Goal: Information Seeking & Learning: Learn about a topic

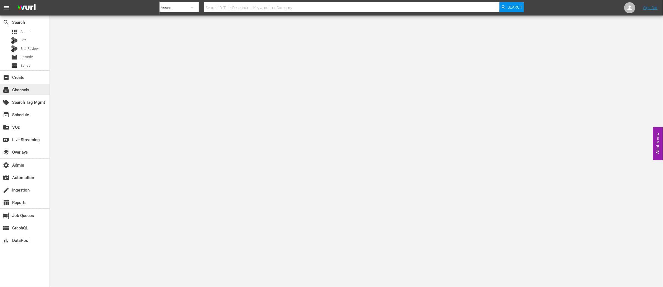
click at [21, 89] on div "subscriptions Channels" at bounding box center [15, 89] width 31 height 5
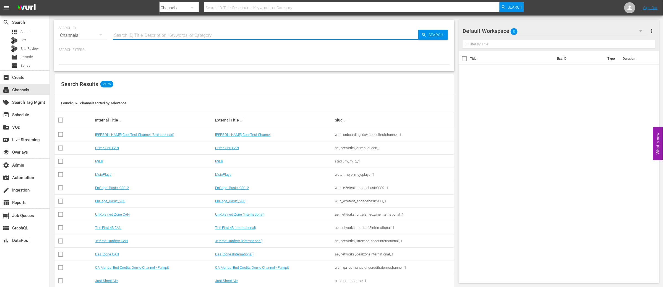
click at [140, 36] on input "text" at bounding box center [266, 35] width 306 height 13
type input "slightly"
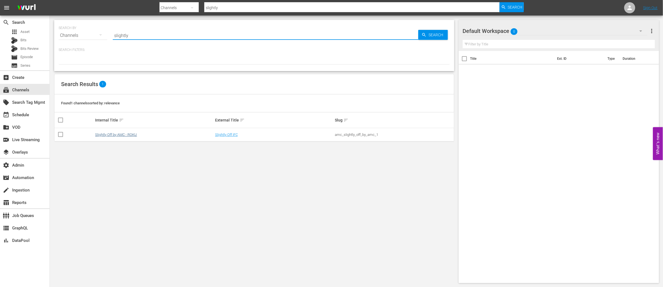
type input "slightly"
click at [107, 133] on link "Slightly Off by AMC - ROKU" at bounding box center [116, 134] width 42 height 4
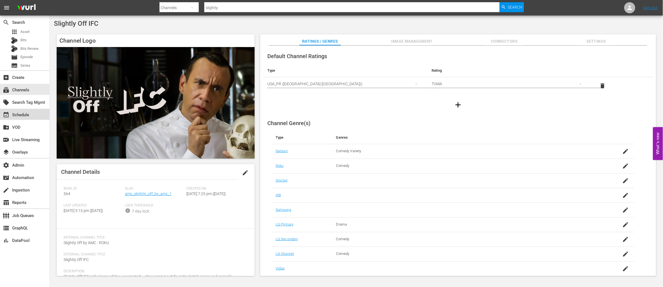
click at [19, 111] on div "event_available Schedule" at bounding box center [15, 113] width 31 height 5
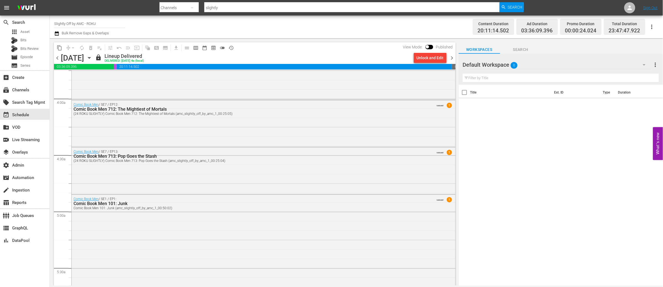
scroll to position [428, 0]
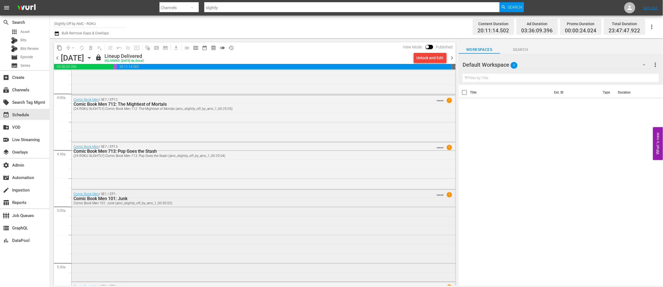
click at [202, 218] on div "Comic Book Men / SE1 / EP1: Comic Book Men 101: Junk Comic Book Men 101: Junk (…" at bounding box center [264, 235] width 384 height 91
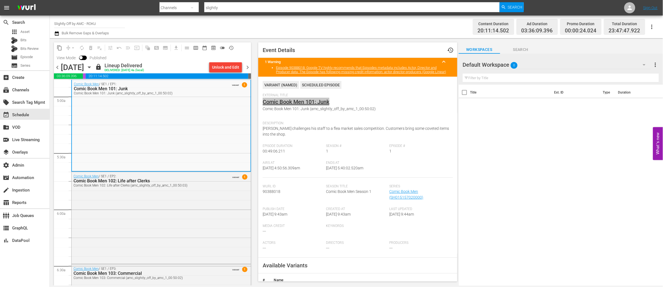
scroll to position [563, 0]
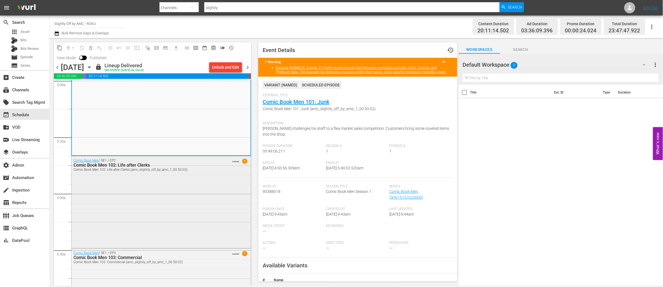
click at [156, 205] on div "Comic Book Men / SE1 / EP2: Comic Book Men 102: Life after Clerks Comic Book Me…" at bounding box center [161, 201] width 179 height 91
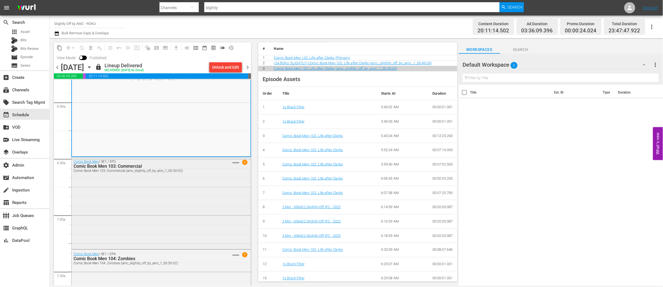
scroll to position [655, 0]
click at [168, 218] on div "Comic Book Men / SE1 / EP3: Comic Book Men 103: Commercial Comic Book Men 103: …" at bounding box center [161, 201] width 179 height 91
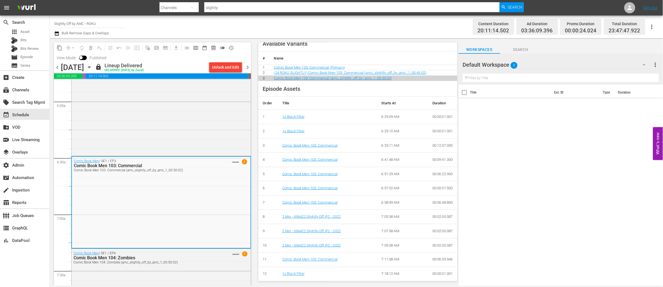
scroll to position [237, 0]
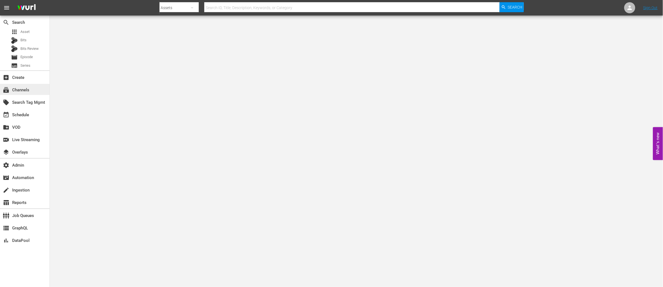
click at [20, 88] on div "subscriptions Channels" at bounding box center [15, 89] width 31 height 5
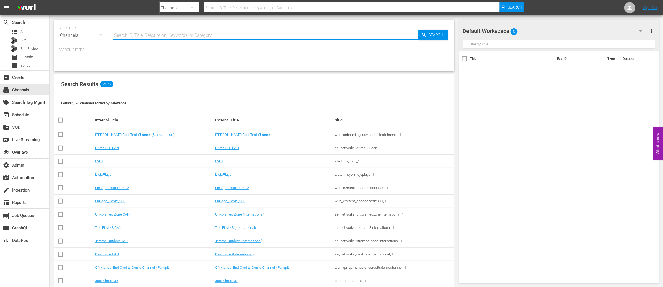
click at [155, 37] on input "text" at bounding box center [266, 35] width 306 height 13
type input "rugby"
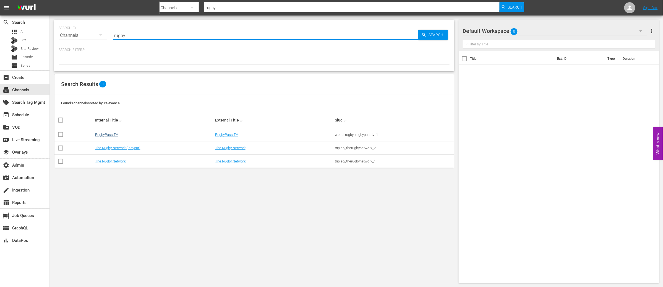
type input "rugby"
click at [113, 134] on link "RugbyPass TV" at bounding box center [106, 134] width 23 height 4
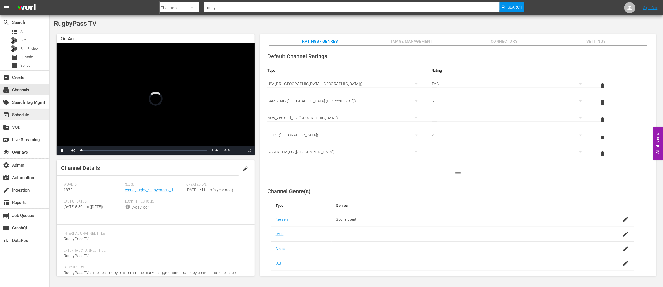
click at [21, 113] on div "event_available Schedule" at bounding box center [15, 113] width 31 height 5
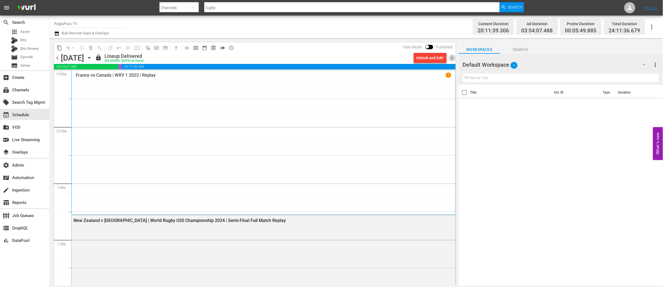
click at [451, 57] on span "chevron_right" at bounding box center [452, 57] width 7 height 7
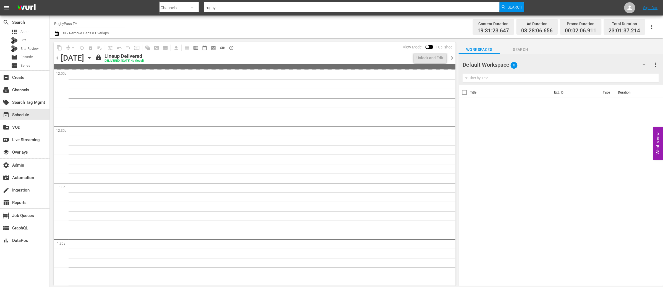
click at [452, 57] on span "chevron_right" at bounding box center [452, 57] width 7 height 7
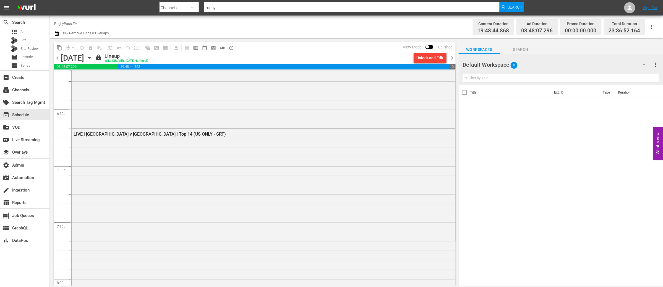
scroll to position [2054, 0]
click at [241, 153] on div "LIVE | Toulouse v Bordeaux | Top 14 (US ONLY - SRT)" at bounding box center [264, 265] width 384 height 282
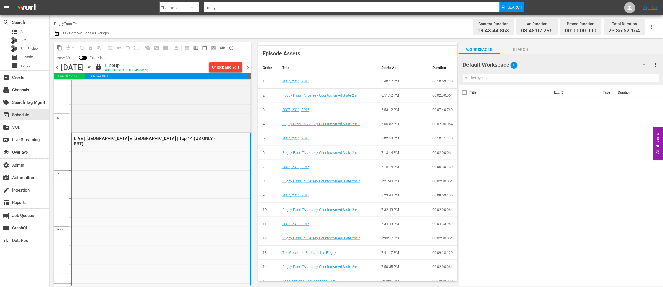
scroll to position [0, 0]
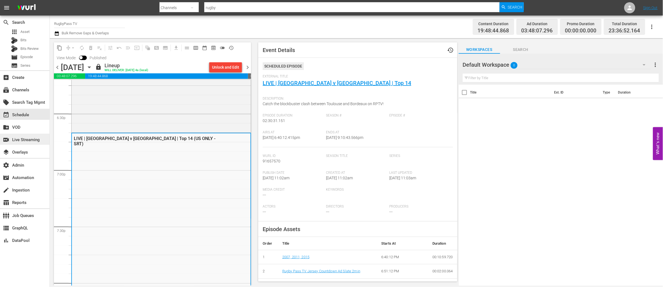
click at [31, 138] on div "switch_video Live Streaming" at bounding box center [15, 138] width 31 height 5
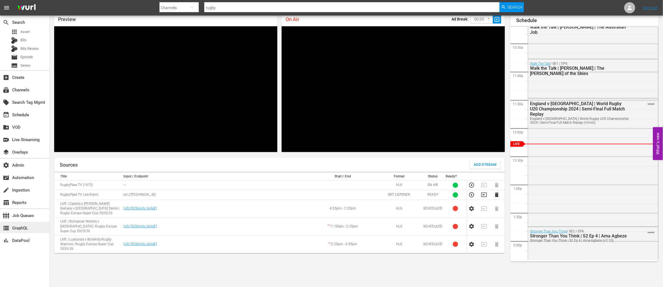
scroll to position [24, 0]
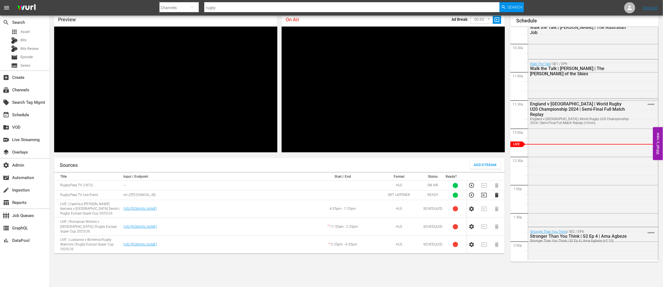
drag, startPoint x: 162, startPoint y: 195, endPoint x: 120, endPoint y: 196, distance: 42.3
click at [120, 196] on tr "RugbyPass TV Live Event srt://98.90.184.135:26237 SRT LISTENER READY 1" at bounding box center [279, 195] width 451 height 10
copy tr "srt://98.90.184.135:26237"
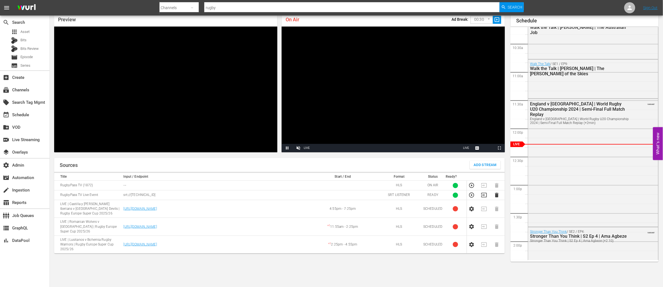
click at [179, 191] on td "srt://98.90.184.135:26237" at bounding box center [215, 195] width 187 height 10
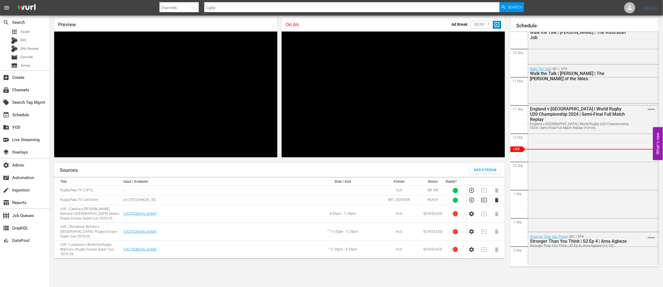
scroll to position [0, 0]
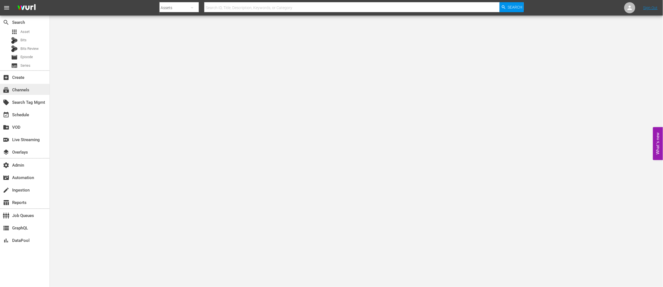
click at [21, 90] on div "subscriptions Channels" at bounding box center [15, 89] width 31 height 5
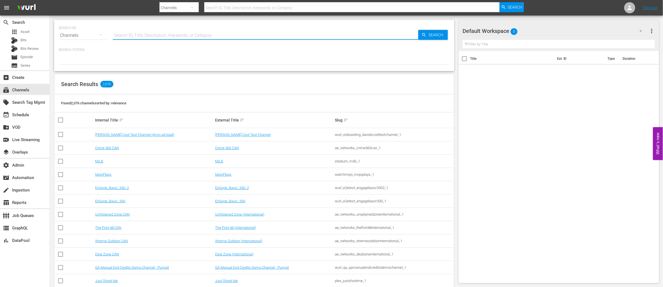
click at [143, 36] on input "text" at bounding box center [266, 35] width 306 height 13
type input "msg"
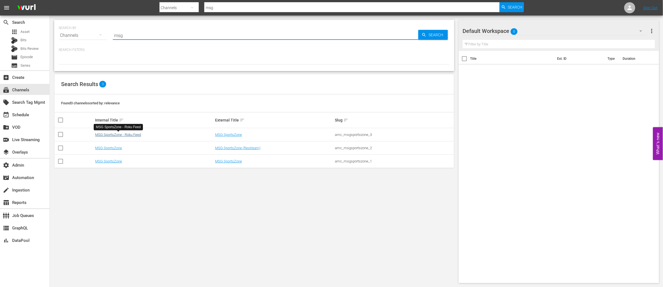
type input "msg"
click at [130, 135] on link "MSG SportsZone - Roku Feed" at bounding box center [118, 134] width 46 height 4
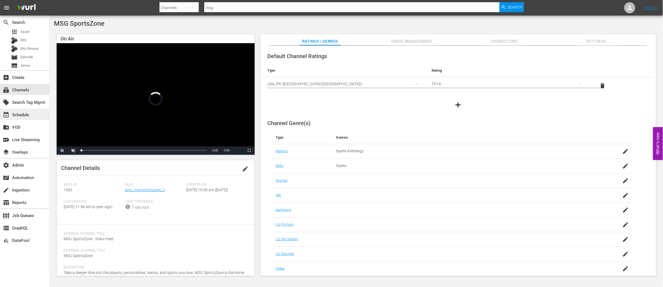
click at [21, 113] on div "event_available Schedule" at bounding box center [15, 113] width 31 height 5
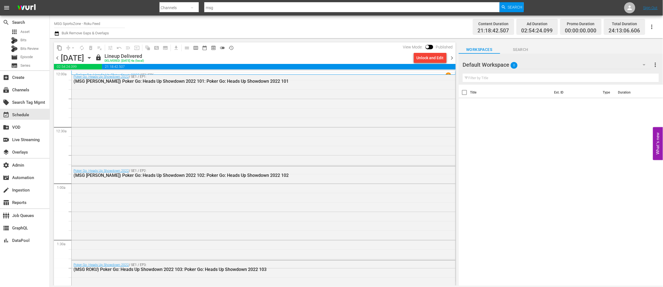
drag, startPoint x: 452, startPoint y: 58, endPoint x: 435, endPoint y: 59, distance: 17.2
click at [452, 58] on span "chevron_right" at bounding box center [452, 57] width 7 height 7
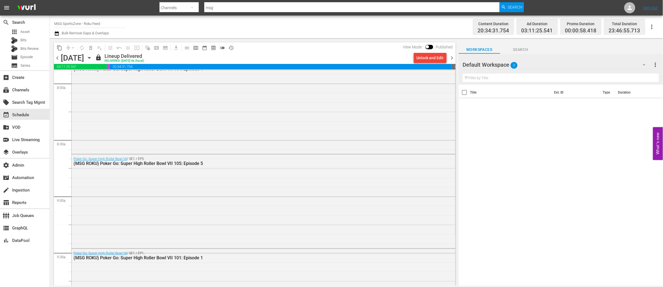
scroll to position [902, 0]
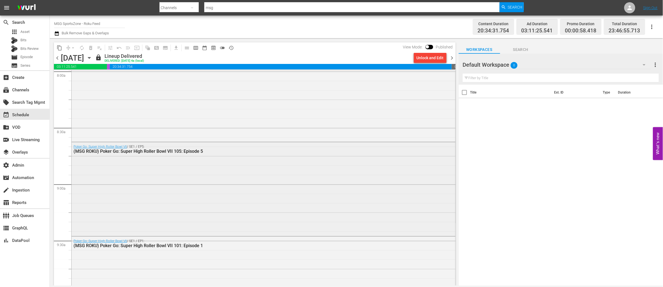
click at [223, 185] on div "Poker Go: Super High Roller Bowl VII / SE1 / EP5: (MSG ROKU) Poker Go: Super Hi…" at bounding box center [264, 188] width 384 height 93
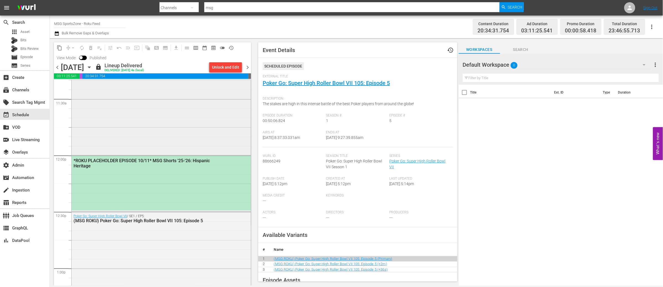
scroll to position [1280, 0]
click at [145, 194] on div "*ROKU PLACEHOLDER EPISODE 10/11* MSG Shorts '25-'26: Hispanic Heritage" at bounding box center [161, 181] width 179 height 55
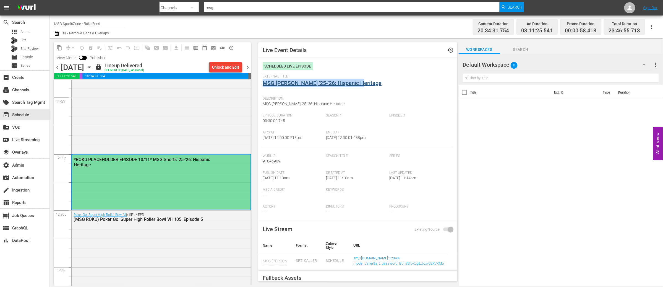
drag, startPoint x: 360, startPoint y: 85, endPoint x: 267, endPoint y: 84, distance: 92.9
click at [264, 84] on div "External Title MSG Shorts '25-'26: Hispanic Heritage" at bounding box center [358, 83] width 190 height 19
drag, startPoint x: 327, startPoint y: 103, endPoint x: 262, endPoint y: 104, distance: 64.7
click at [263, 104] on div "Description: MSG Shorts '25-'26: Hispanic Heritage" at bounding box center [358, 104] width 190 height 20
copy span "MSG Shorts '25-'26: Hispanic Heritage"
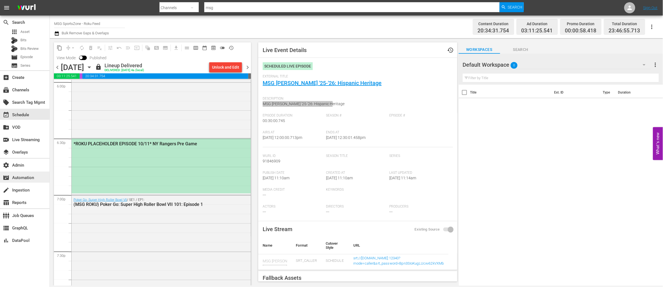
scroll to position [2047, 0]
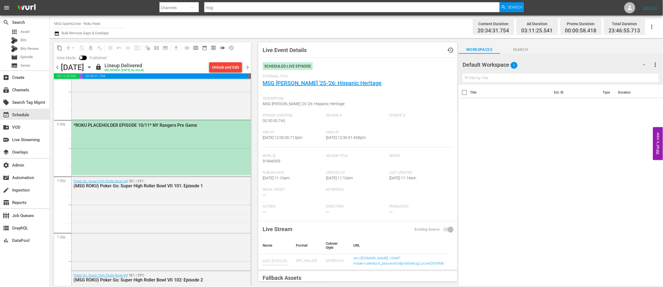
click at [155, 158] on div "*ROKU PLACEHOLDER EPISODE 10/11* NY Rangers Pre Game" at bounding box center [161, 147] width 179 height 55
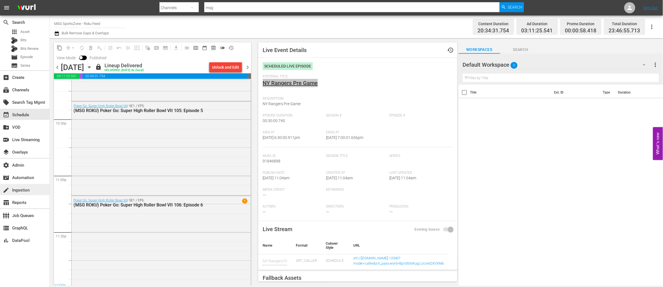
scroll to position [2503, 0]
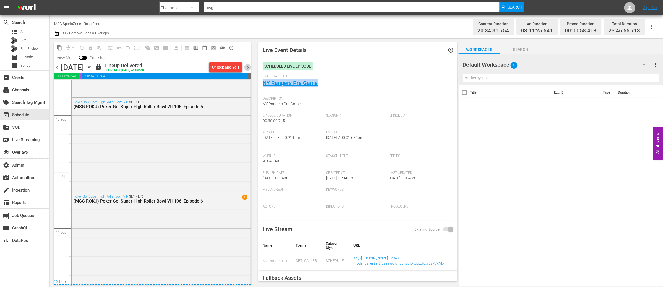
click at [248, 67] on span "chevron_right" at bounding box center [247, 67] width 7 height 7
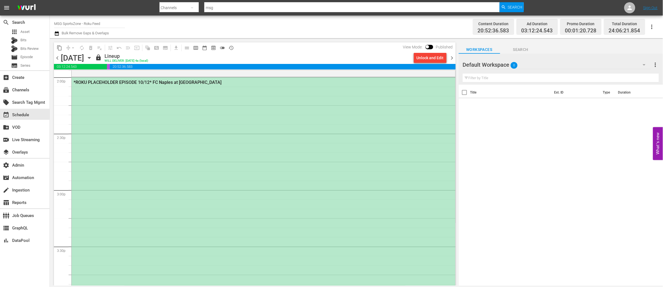
scroll to position [1579, 0]
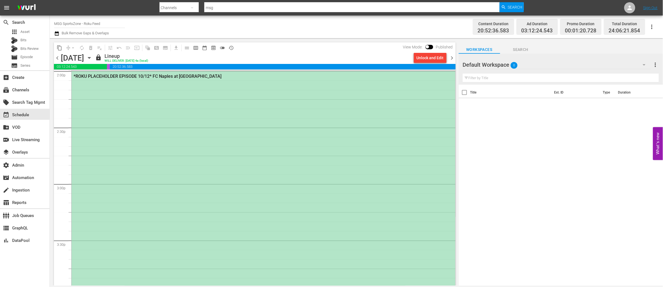
click at [209, 145] on div "*ROKU PLACEHOLDER EPISODE 10/12* FC Naples at Westchester SC" at bounding box center [264, 239] width 384 height 337
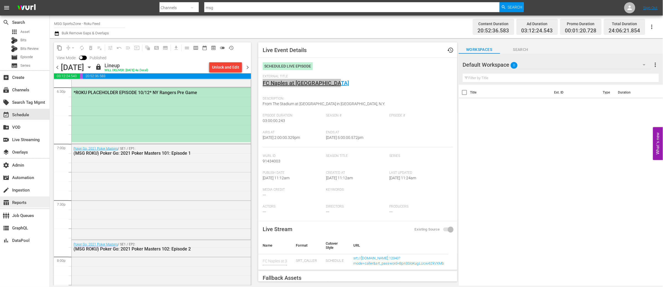
scroll to position [2079, 0]
click at [155, 130] on div "*ROKU PLACEHOLDER EPISODE 10/12* NY Rangers Pre Game" at bounding box center [161, 115] width 179 height 55
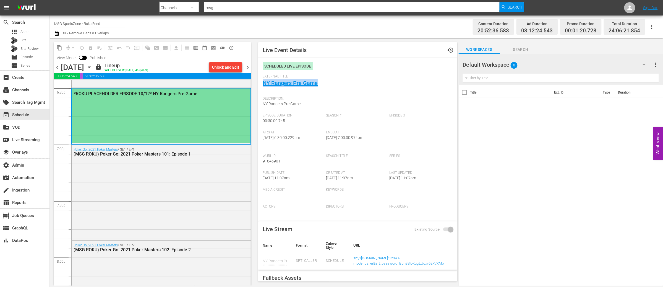
click at [248, 67] on span "chevron_right" at bounding box center [247, 67] width 7 height 7
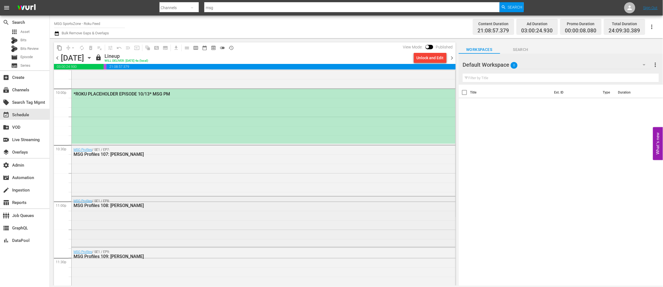
scroll to position [2463, 0]
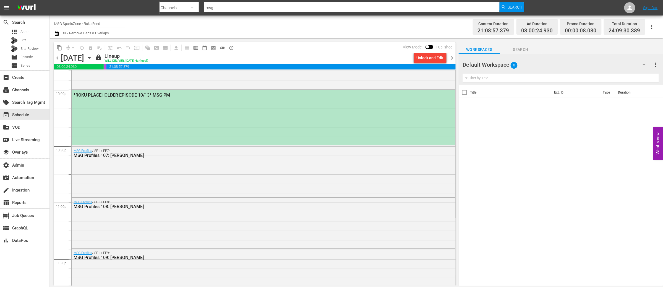
click at [184, 130] on div "*ROKU PLACEHOLDER EPISODE 10/13* MSG PM" at bounding box center [264, 117] width 384 height 55
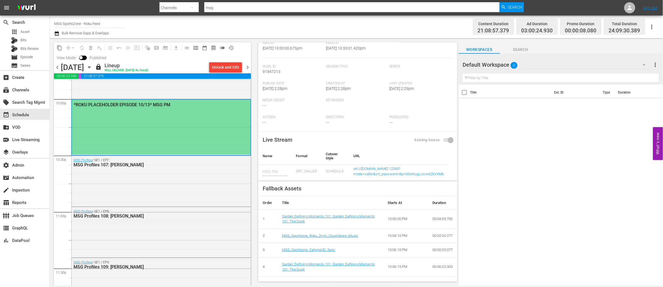
scroll to position [0, 0]
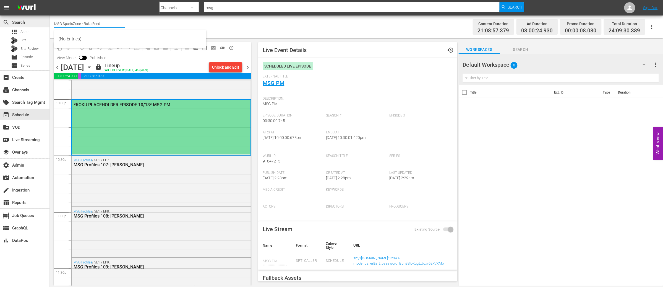
drag, startPoint x: 107, startPoint y: 24, endPoint x: 48, endPoint y: 24, distance: 59.5
click at [50, 0] on div "search Search apps Asset Bits Bits Review movie Episode subtitles Series add_bo…" at bounding box center [356, 0] width 613 height 0
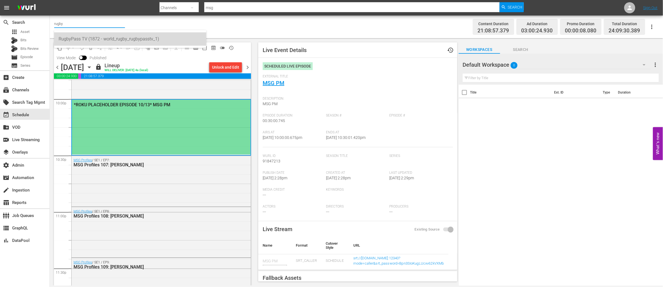
click at [92, 39] on div "RugbyPass TV (1872 - world_rugby_rugbypasstv_1)" at bounding box center [130, 38] width 143 height 13
type input "RugbyPass TV (1872 - world_rugby_rugbypasstv_1)"
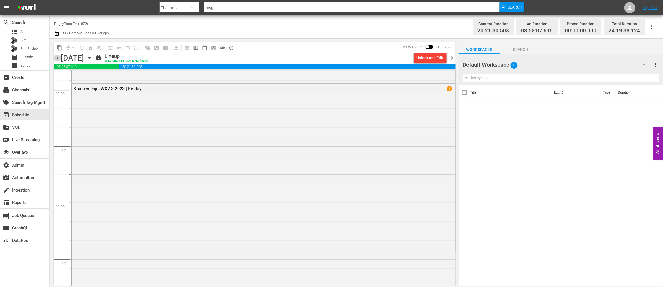
click at [56, 57] on span "chevron_left" at bounding box center [57, 57] width 7 height 7
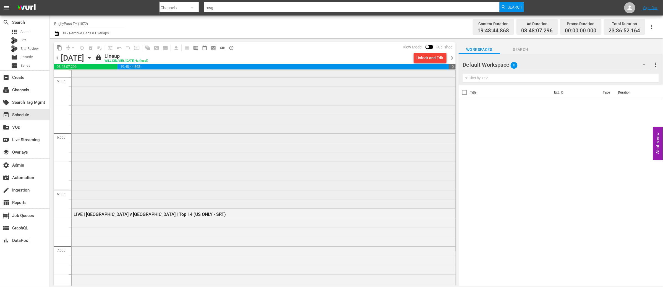
scroll to position [2030, 0]
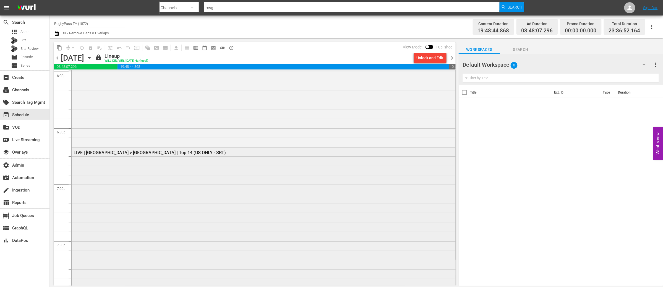
click at [201, 209] on div "LIVE | Toulouse v Bordeaux | Top 14 (US ONLY - SRT)" at bounding box center [264, 288] width 384 height 282
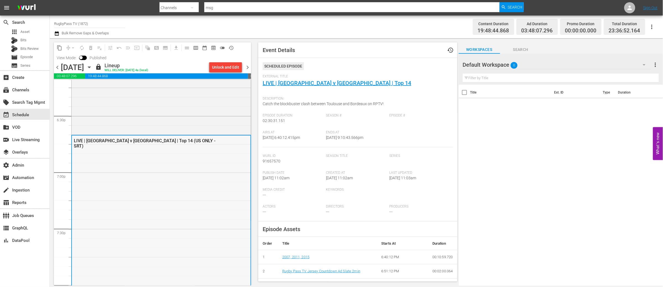
scroll to position [2053, 0]
drag, startPoint x: 352, startPoint y: 84, endPoint x: 261, endPoint y: 85, distance: 90.4
click at [261, 85] on div "Event Details history Scheduled Episode External Title LIVE | Toulouse v Bordea…" at bounding box center [357, 161] width 199 height 239
copy link "LIVE | Toulouse v Bordeaux | Top 14"
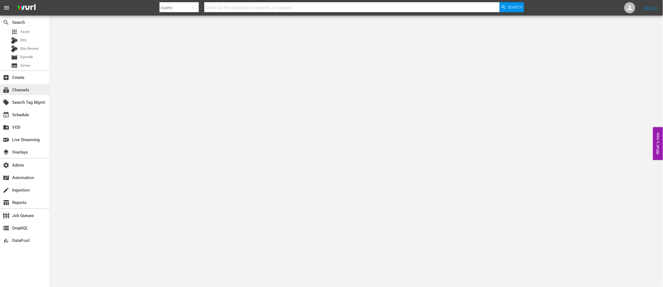
click at [26, 91] on div "subscriptions Channels" at bounding box center [15, 89] width 31 height 5
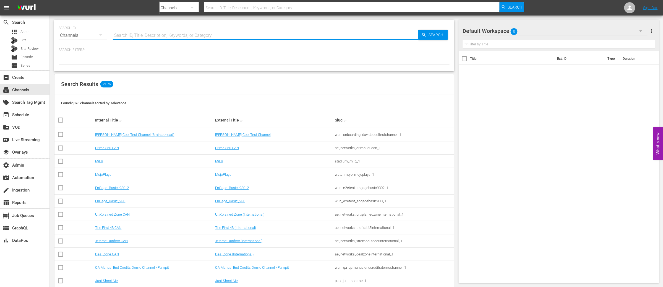
click at [144, 32] on input "text" at bounding box center [266, 35] width 306 height 13
type input "msg"
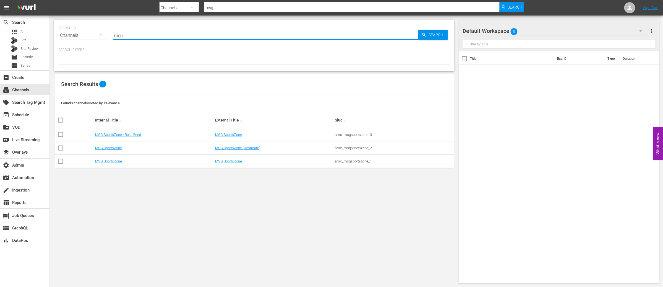
drag, startPoint x: 128, startPoint y: 35, endPoint x: 105, endPoint y: 35, distance: 22.7
click at [105, 35] on div "SEARCH BY Search By Channels Search ID, Title, Description, Keywords, or Catego…" at bounding box center [254, 32] width 391 height 20
type input "rugby"
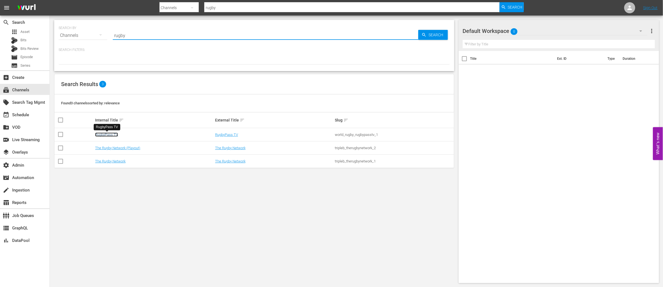
click at [106, 135] on link "RugbyPass TV" at bounding box center [106, 134] width 23 height 4
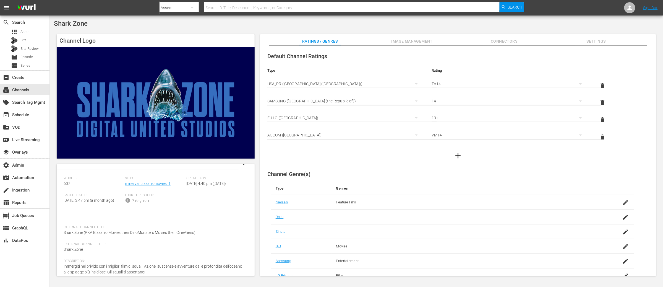
scroll to position [26, 0]
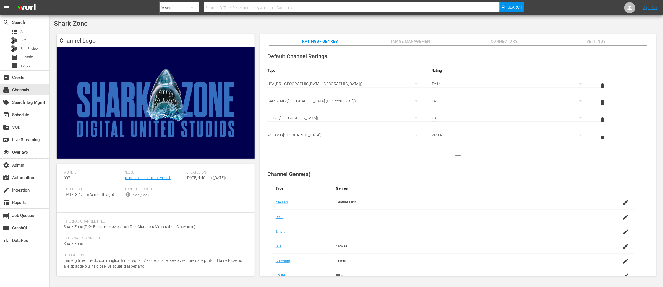
drag, startPoint x: 140, startPoint y: 266, endPoint x: 148, endPoint y: 268, distance: 8.9
click at [140, 229] on span "Immergiti nel brivido con i migliori film di squali. Azione, suspense e avventu…" at bounding box center [153, 263] width 179 height 10
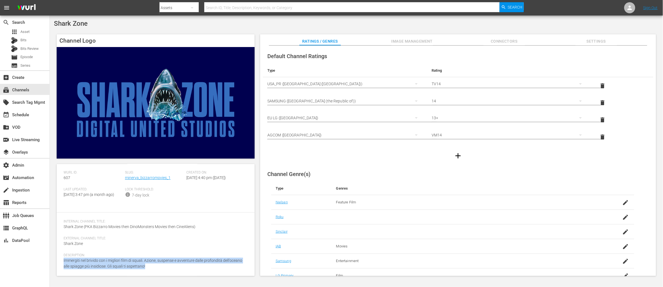
drag, startPoint x: 147, startPoint y: 266, endPoint x: 61, endPoint y: 263, distance: 85.8
click at [61, 229] on div "Channel Details edit Wurl ID: 607 Slug: minerva_bizzarromovies_1 Created On: Tu…" at bounding box center [156, 220] width 198 height 112
copy span "Immergiti nel brivido con i migliori film di squali. Azione, suspense e avventu…"
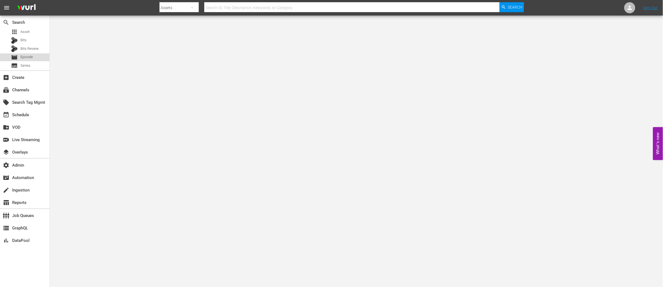
click at [34, 59] on div "movie Episode" at bounding box center [25, 57] width 50 height 8
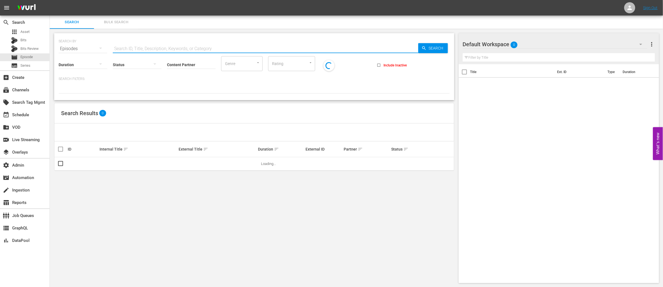
click at [140, 50] on input "text" at bounding box center [266, 48] width 306 height 13
paste input "84701796"
type input "84701796"
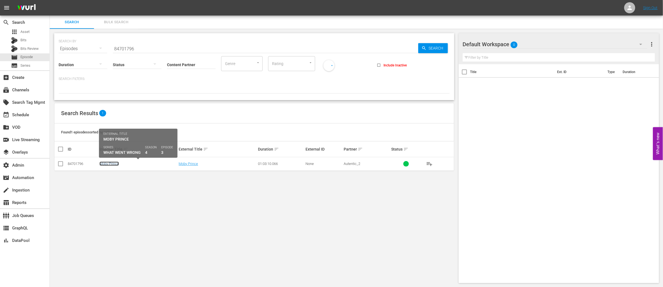
click at [110, 164] on link "Moby Prince" at bounding box center [109, 164] width 19 height 4
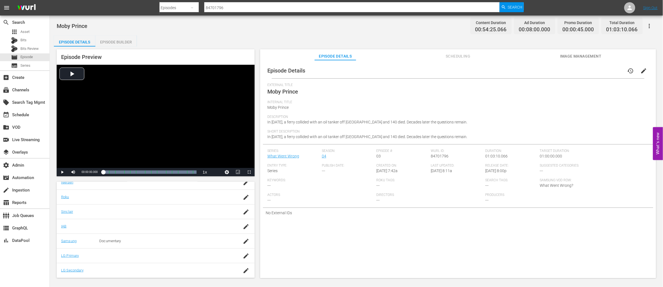
scroll to position [101, 0]
click at [512, 93] on div "External Title Moby Prince" at bounding box center [458, 91] width 382 height 17
click at [458, 53] on span "Scheduling" at bounding box center [458, 56] width 41 height 7
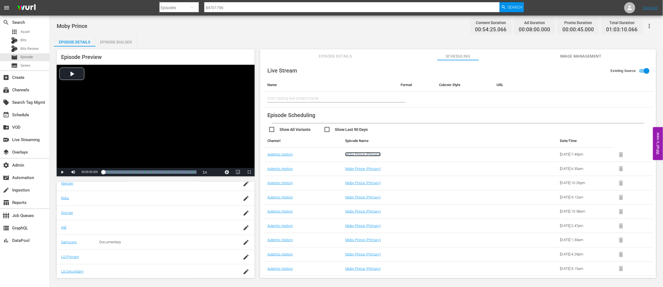
click at [364, 153] on link "Moby Prince (Primary)" at bounding box center [362, 154] width 35 height 4
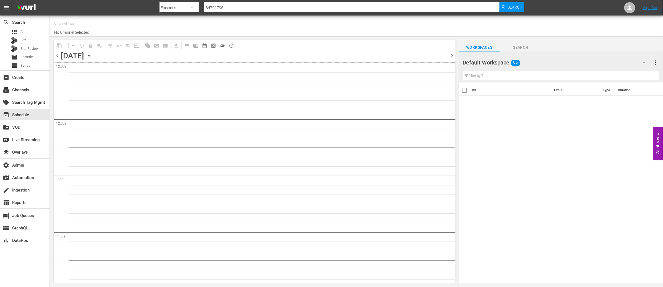
type input "Autentic History (1501)"
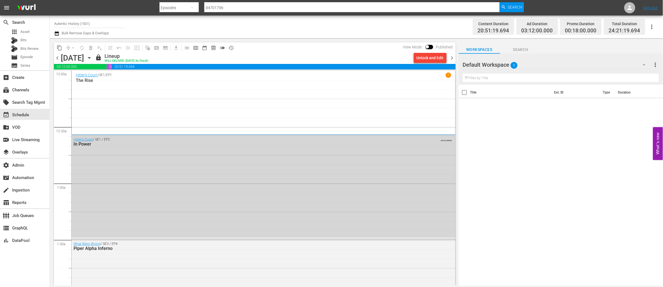
click at [196, 112] on div "Hitler's Court / SE1 / EP1 1 The Rise" at bounding box center [264, 102] width 376 height 60
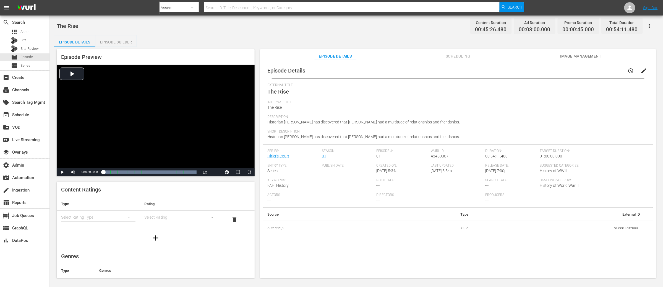
drag, startPoint x: 168, startPoint y: 43, endPoint x: 157, endPoint y: 5, distance: 39.9
click at [166, 40] on div "Episode Details Episode Builder Episode Preview Video Player is loading. Play V…" at bounding box center [356, 158] width 605 height 247
click at [644, 70] on span "edit" at bounding box center [644, 70] width 7 height 7
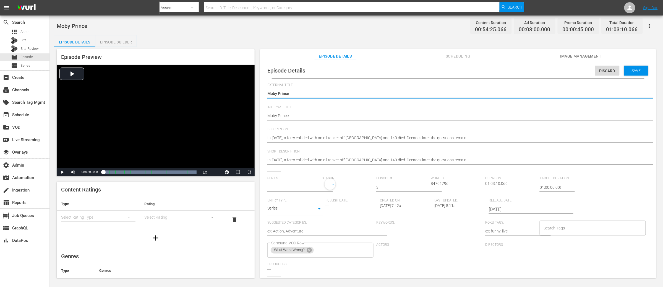
type input "What Went Wrong"
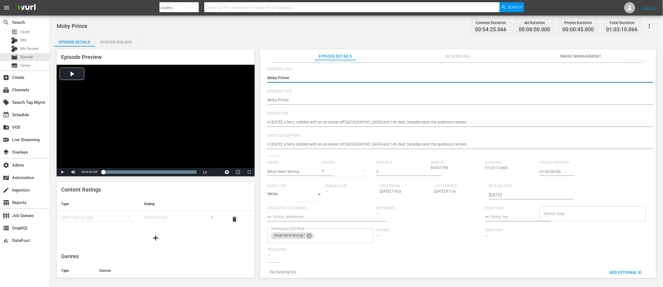
scroll to position [22, 0]
click at [618, 269] on span "Add External Id" at bounding box center [625, 271] width 41 height 4
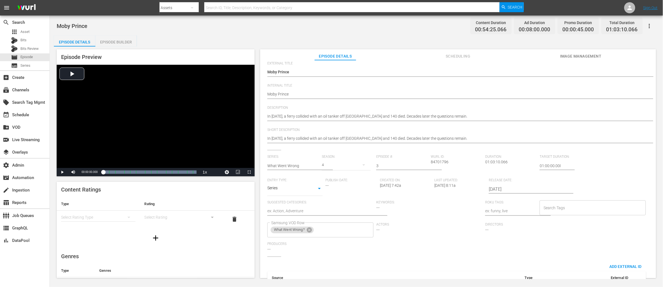
scroll to position [53, 0]
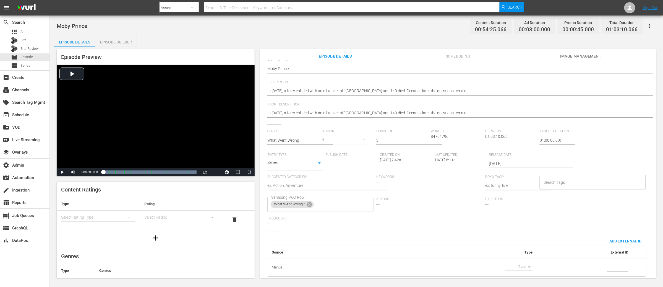
click at [284, 259] on th "Manual" at bounding box center [300, 267] width 66 height 17
click at [287, 261] on th "Manual" at bounding box center [300, 267] width 66 height 17
click at [528, 260] on body "menu Search By Assets Search ID, Title, Description, Keywords, or Category Sear…" at bounding box center [331, 143] width 663 height 287
drag, startPoint x: 168, startPoint y: 33, endPoint x: 140, endPoint y: 9, distance: 37.0
click at [165, 33] on div at bounding box center [331, 143] width 663 height 287
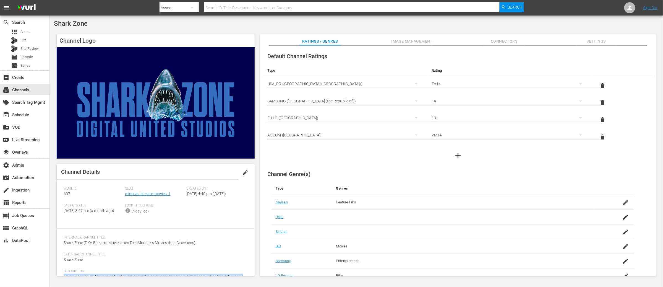
scroll to position [26, 0]
